Goal: Task Accomplishment & Management: Manage account settings

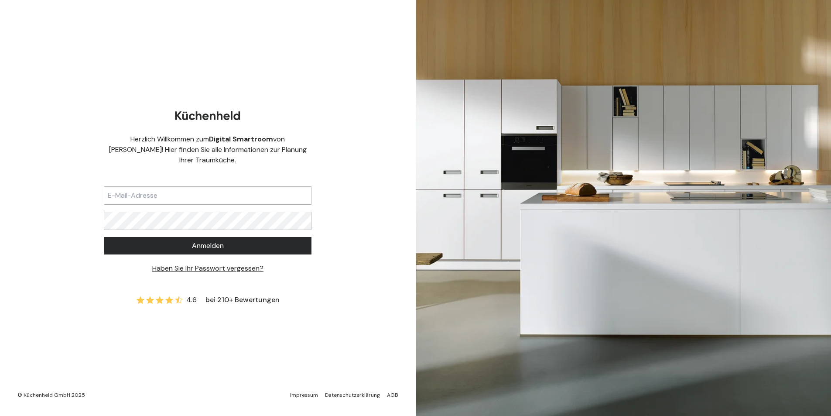
click at [195, 187] on input "text" at bounding box center [208, 195] width 208 height 18
click at [104, 237] on button "Anmelden" at bounding box center [208, 245] width 208 height 17
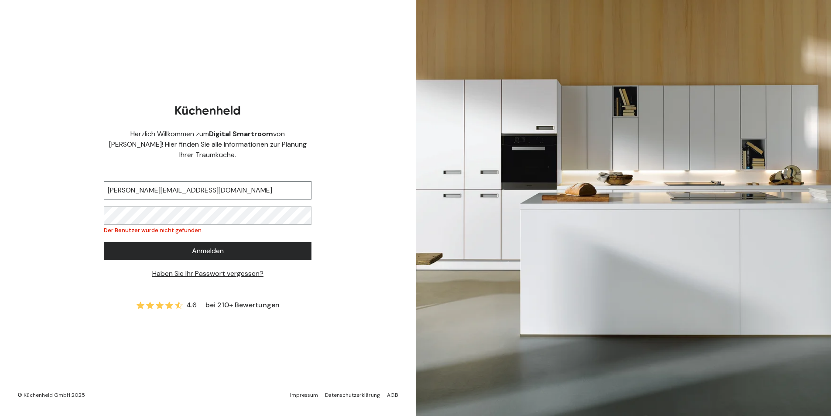
drag, startPoint x: 239, startPoint y: 183, endPoint x: 4, endPoint y: 162, distance: 235.2
click at [0, 179] on div "Herzlich Willkommen zum Digital Smartroom von [PERSON_NAME]! Hier finden Sie al…" at bounding box center [208, 208] width 416 height 416
type input "[EMAIL_ADDRESS][DOMAIN_NAME]"
click at [31, 207] on div "Herzlich Willkommen zum Digital Smartroom von [PERSON_NAME]! Hier finden Sie al…" at bounding box center [208, 208] width 416 height 416
click at [104, 242] on button "Anmelden" at bounding box center [208, 250] width 208 height 17
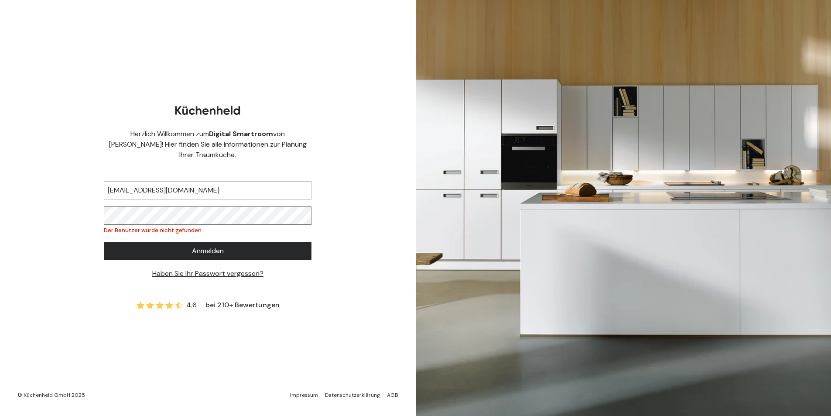
click at [104, 242] on button "Anmelden" at bounding box center [208, 250] width 208 height 17
click at [0, 222] on div "Herzlich Willkommen zum Digital Smartroom von [PERSON_NAME]! Hier finden Sie al…" at bounding box center [208, 208] width 416 height 416
click at [104, 242] on button "Anmelden" at bounding box center [208, 250] width 208 height 17
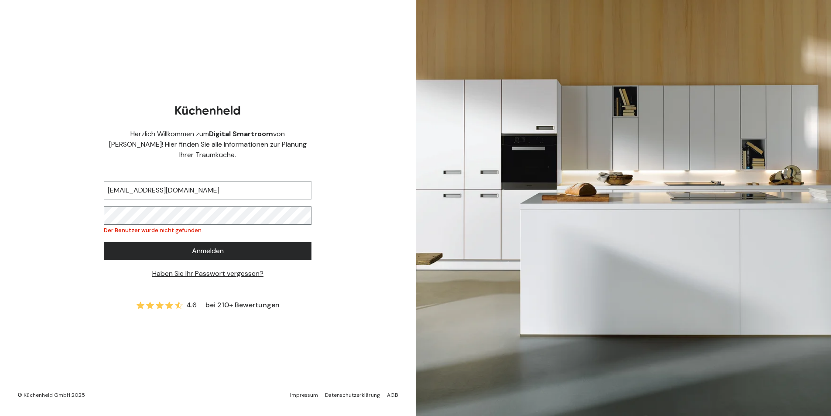
click at [104, 242] on button "Anmelden" at bounding box center [208, 250] width 208 height 17
click at [0, 205] on div "Herzlich Willkommen zum Digital Smartroom von [PERSON_NAME]! Hier finden Sie al…" at bounding box center [208, 208] width 416 height 416
click at [104, 242] on button "Anmelden" at bounding box center [208, 250] width 208 height 17
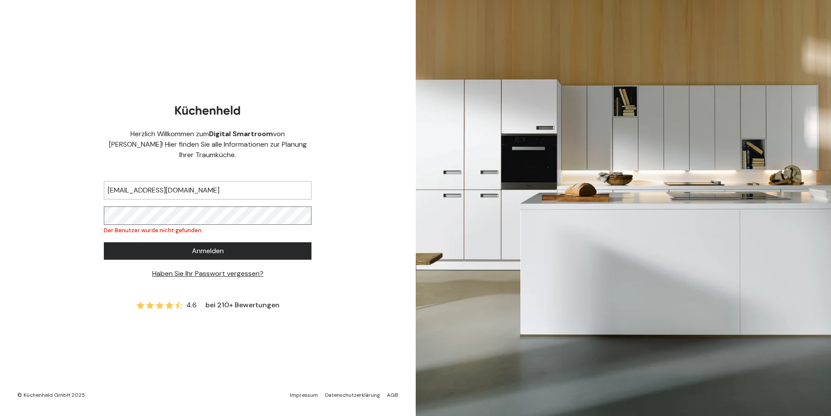
click at [104, 242] on button "Anmelden" at bounding box center [208, 250] width 208 height 17
click at [29, 209] on div "Herzlich Willkommen zum Digital Smartroom von [PERSON_NAME]! Hier finden Sie al…" at bounding box center [208, 208] width 416 height 416
click at [104, 242] on button "Anmelden" at bounding box center [208, 250] width 208 height 17
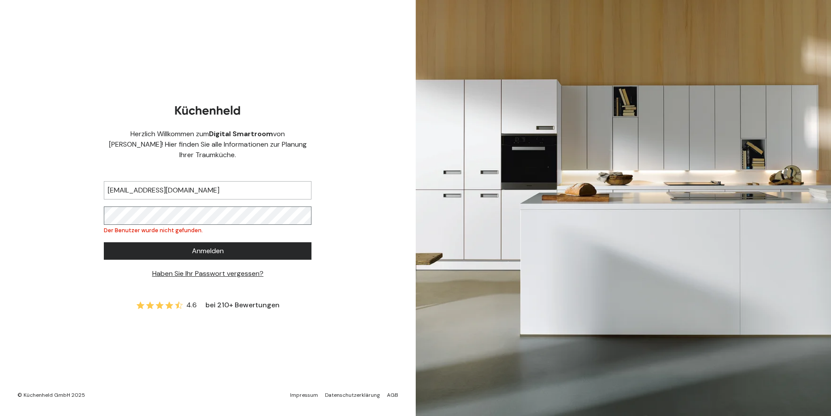
click at [104, 242] on button "Anmelden" at bounding box center [208, 250] width 208 height 17
drag, startPoint x: 422, startPoint y: 310, endPoint x: 357, endPoint y: 360, distance: 82.1
click at [372, 364] on div "Herzlich Willkommen zum Digital Smartroom von [PERSON_NAME]! Hier finden Sie al…" at bounding box center [415, 208] width 831 height 416
click at [245, 269] on link "Haben Sie Ihr Passwort vergessen?" at bounding box center [207, 273] width 111 height 9
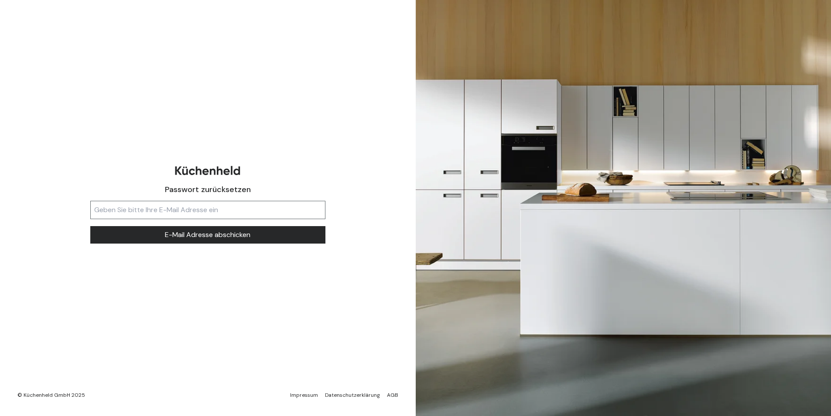
click at [193, 209] on input "text" at bounding box center [207, 210] width 235 height 18
click at [114, 205] on input "text" at bounding box center [207, 210] width 235 height 18
type input "[EMAIL_ADDRESS][DOMAIN_NAME]"
click at [90, 226] on button "E-Mail Adresse abschicken" at bounding box center [207, 234] width 235 height 17
